Goal: Transaction & Acquisition: Purchase product/service

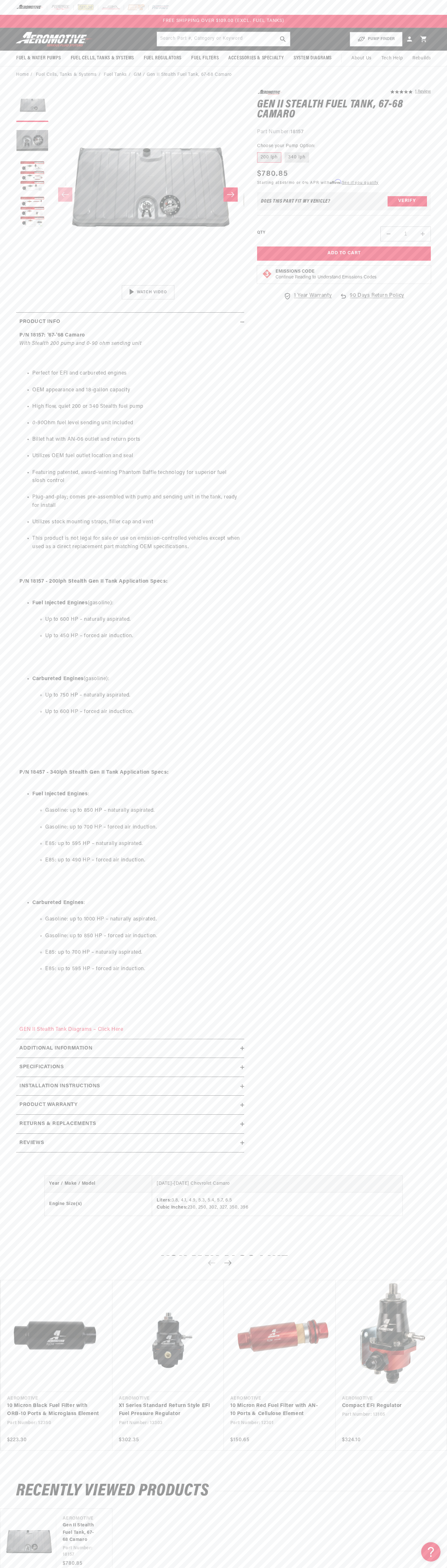
click at [253, 17] on div "FREE SHIPPING OVER $109.00 (EXCL. FUEL TANKS)" at bounding box center [224, 21] width 447 height 13
click at [421, 139] on div "5.0 star rating 1 Review Gen II Stealth Fuel Tank, 67-68 Camaro Gen II Stealth …" at bounding box center [343, 198] width 174 height 217
click at [110, 1567] on html "Skip to content Your cart Your cart is empty Loading... You may also like Subto…" at bounding box center [224, 784] width 447 height 1568
click at [29, 901] on ul "Fuel Injected Engines : Gasoline: up to 850 HP – naturally aspirated. Gasoline:…" at bounding box center [130, 895] width 222 height 226
